Goal: Information Seeking & Learning: Learn about a topic

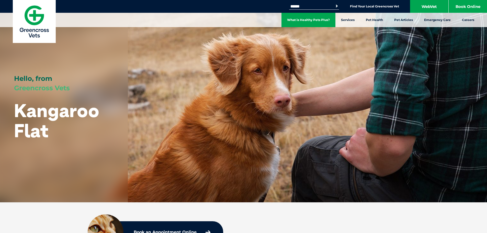
click at [326, 19] on link "What is Healthy Pets Plus?" at bounding box center [308, 20] width 54 height 14
click at [304, 16] on link "What is Healthy Pets Plus?" at bounding box center [308, 20] width 54 height 14
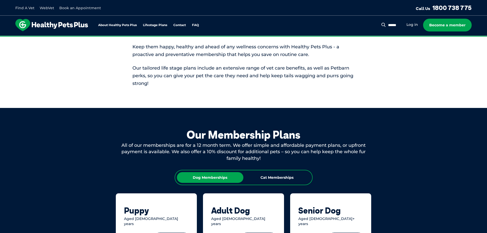
scroll to position [179, 0]
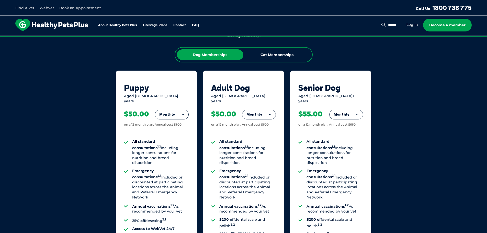
scroll to position [346, 0]
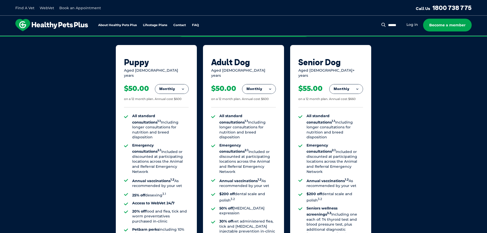
click at [262, 86] on button "Monthly" at bounding box center [258, 88] width 33 height 9
click at [262, 123] on li "Yearly" at bounding box center [258, 124] width 33 height 12
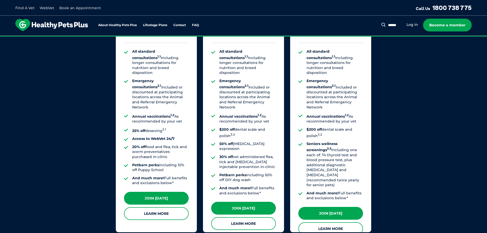
scroll to position [473, 0]
